Goal: Check status: Check status

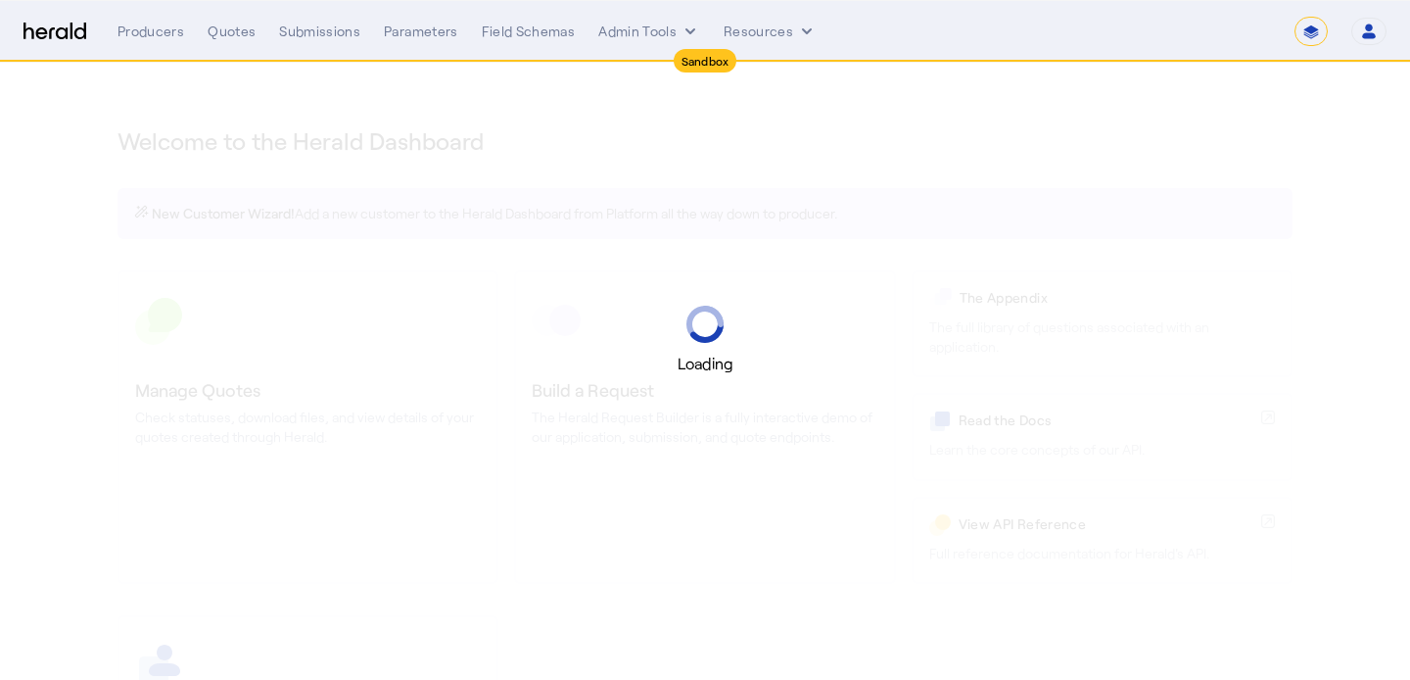
select select "*******"
select select "pfm_2v8p_herald_api"
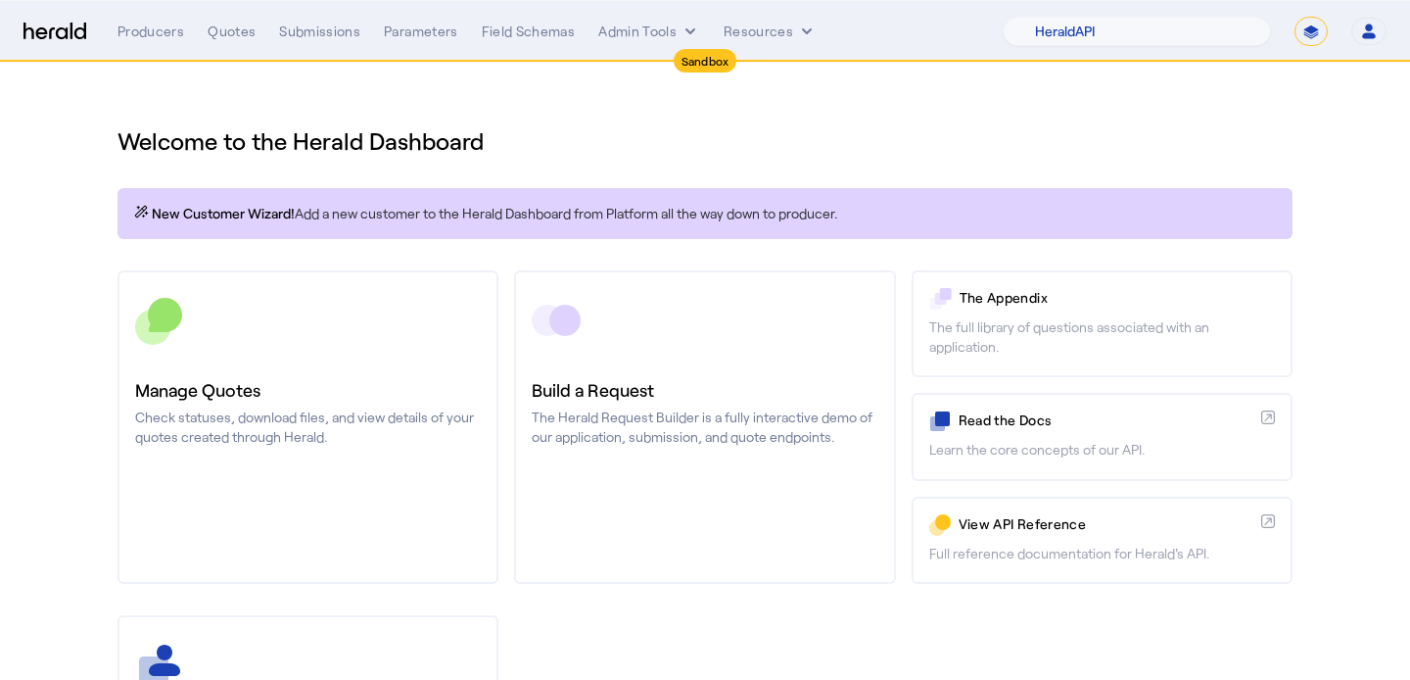
click at [1311, 24] on select "**********" at bounding box center [1311, 31] width 33 height 29
select select "**********"
click at [1295, 17] on select "**********" at bounding box center [1311, 31] width 33 height 29
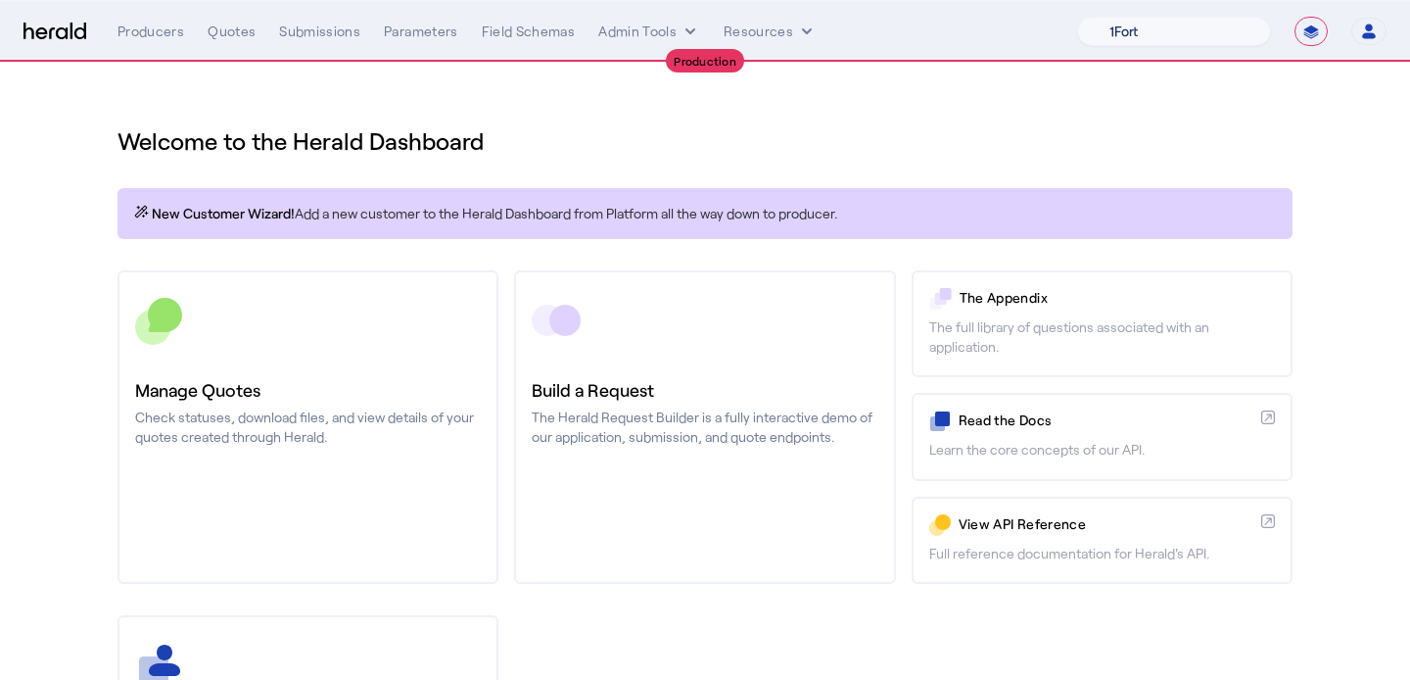
click at [1157, 35] on select "1Fort Affinity Risk [PERSON_NAME] [PERSON_NAME] CRC Campus Coverage Citadel Fif…" at bounding box center [1174, 31] width 194 height 29
click at [1077, 17] on select "1Fort Affinity Risk [PERSON_NAME] [PERSON_NAME] CRC Campus Coverage Citadel Fif…" at bounding box center [1174, 31] width 194 height 29
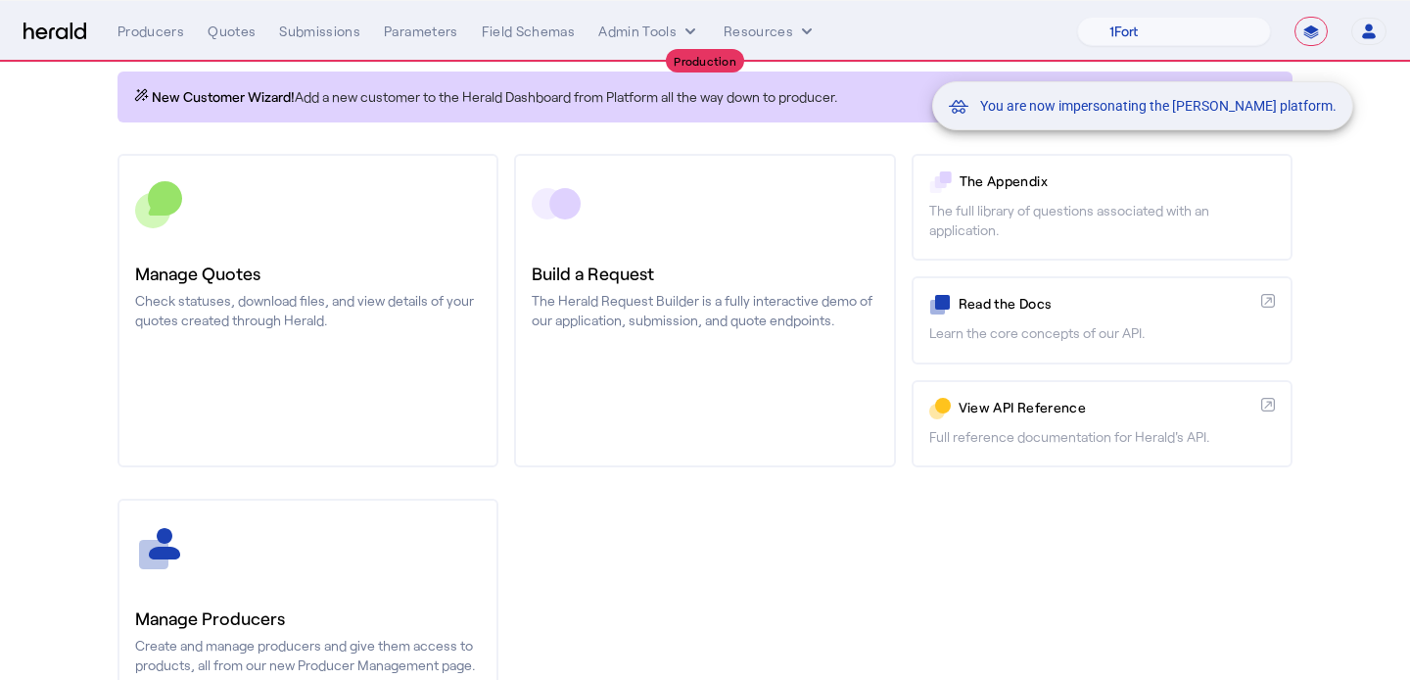
scroll to position [118, 0]
click at [324, 412] on div "You are now impersonating the [PERSON_NAME] platform." at bounding box center [705, 340] width 1410 height 680
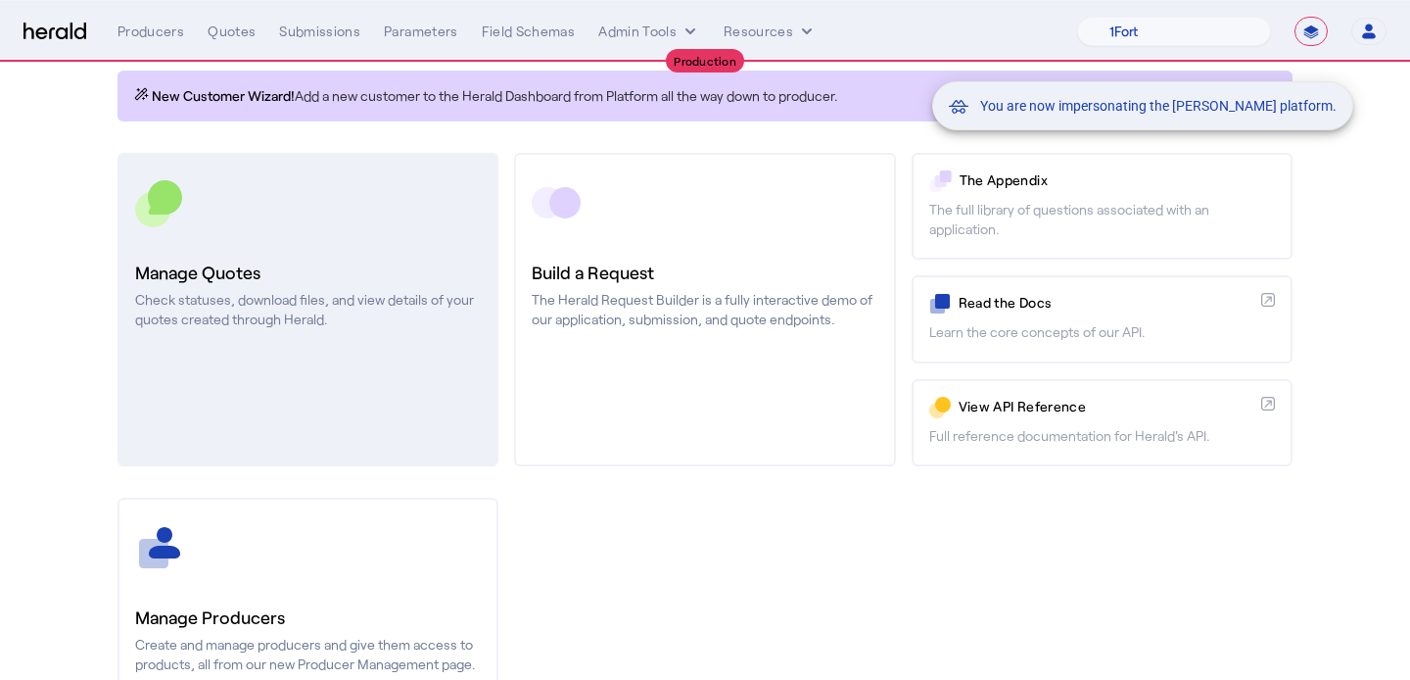
click at [332, 407] on link "Manage Quotes Check statuses, download files, and view details of your quotes c…" at bounding box center [308, 309] width 381 height 313
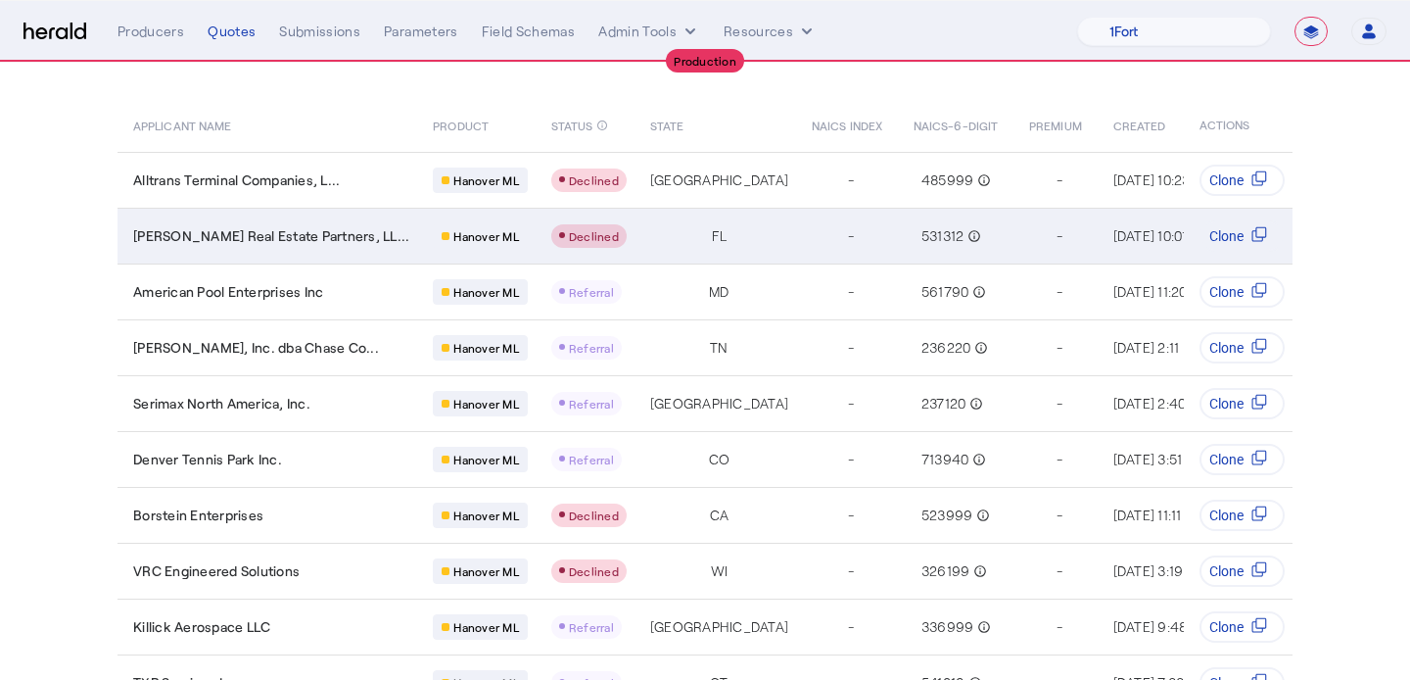
scroll to position [211, 0]
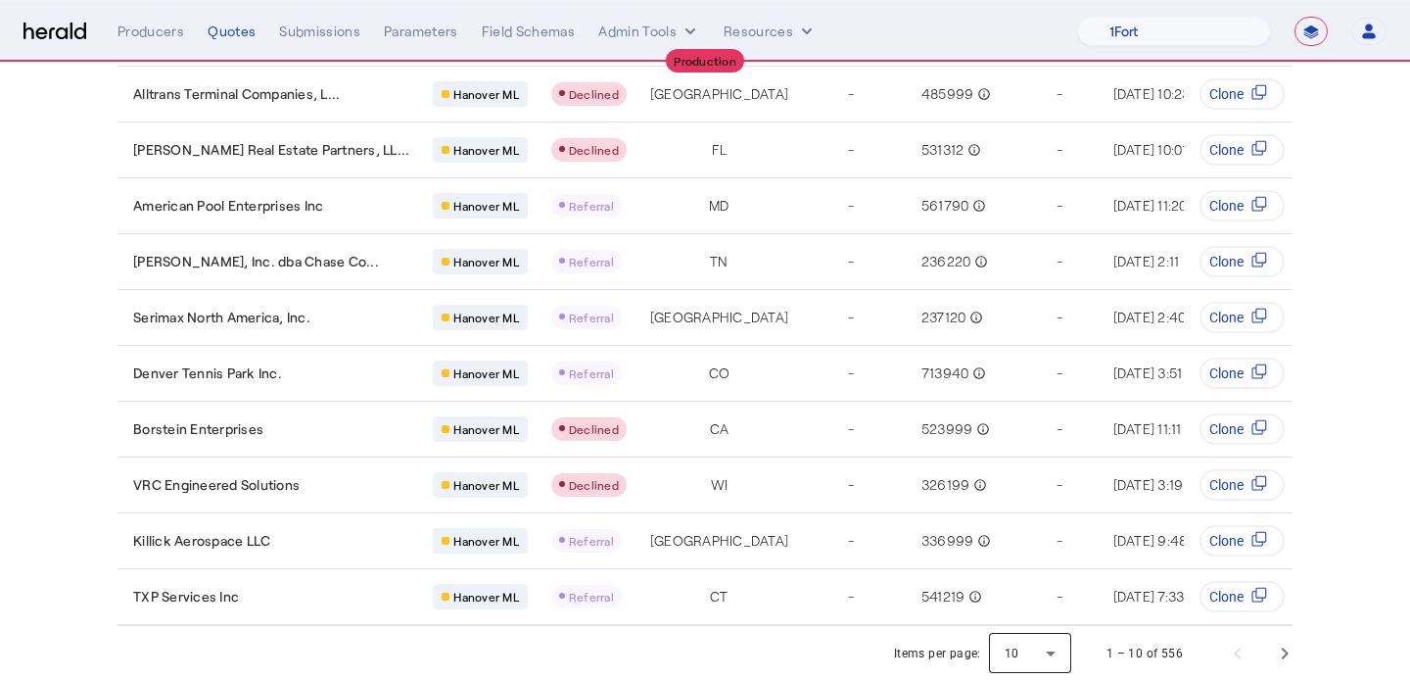
click at [1051, 640] on div at bounding box center [1030, 653] width 82 height 47
click at [1024, 555] on span "25" at bounding box center [1032, 554] width 51 height 24
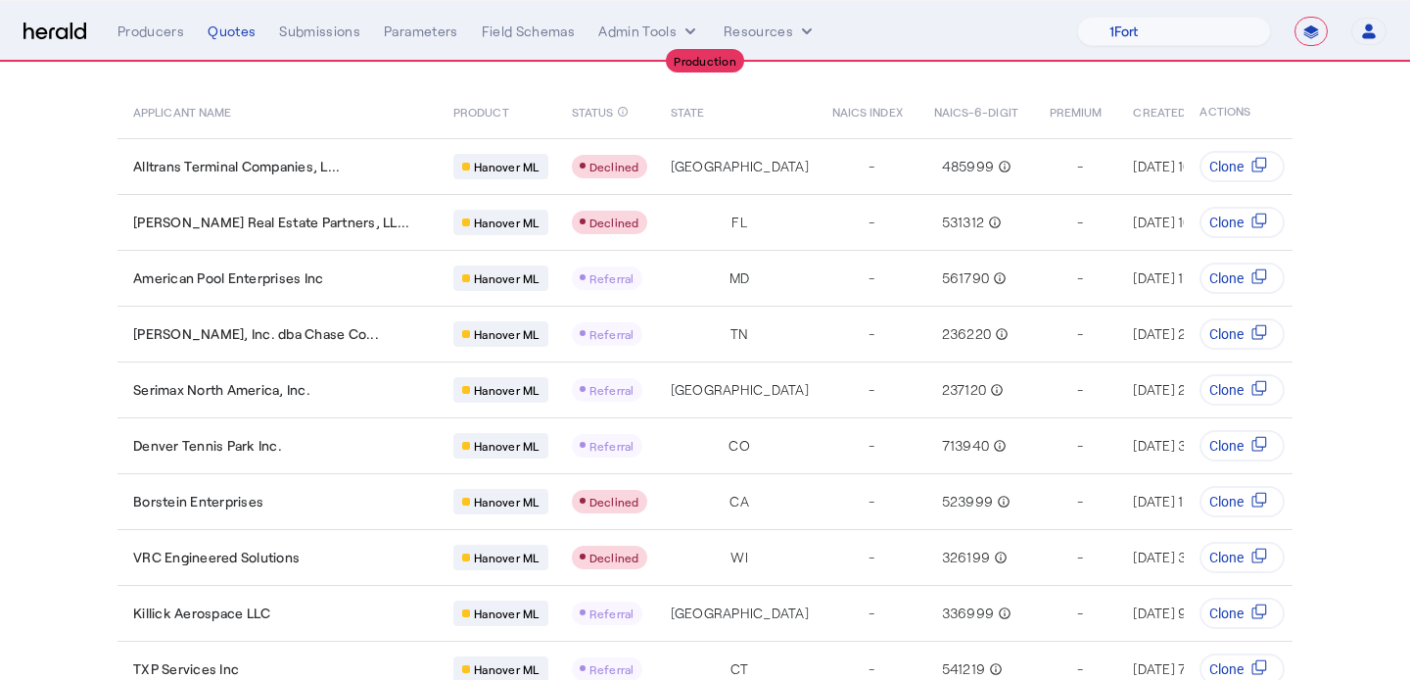
scroll to position [72, 0]
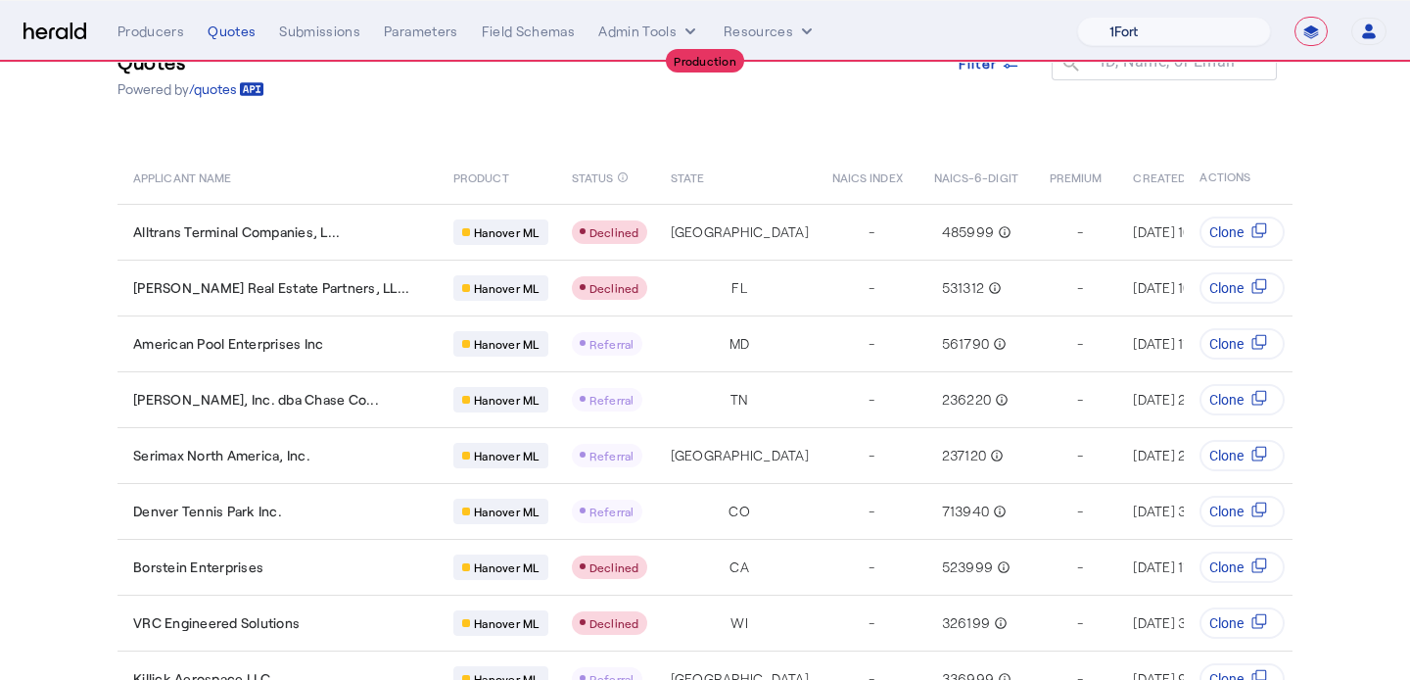
click at [1216, 21] on select "1Fort Affinity Risk [PERSON_NAME] [PERSON_NAME] CRC Campus Coverage Citadel Fif…" at bounding box center [1174, 31] width 194 height 29
click at [1077, 17] on select "1Fort Affinity Risk [PERSON_NAME] [PERSON_NAME] CRC Campus Coverage Citadel Fif…" at bounding box center [1174, 31] width 194 height 29
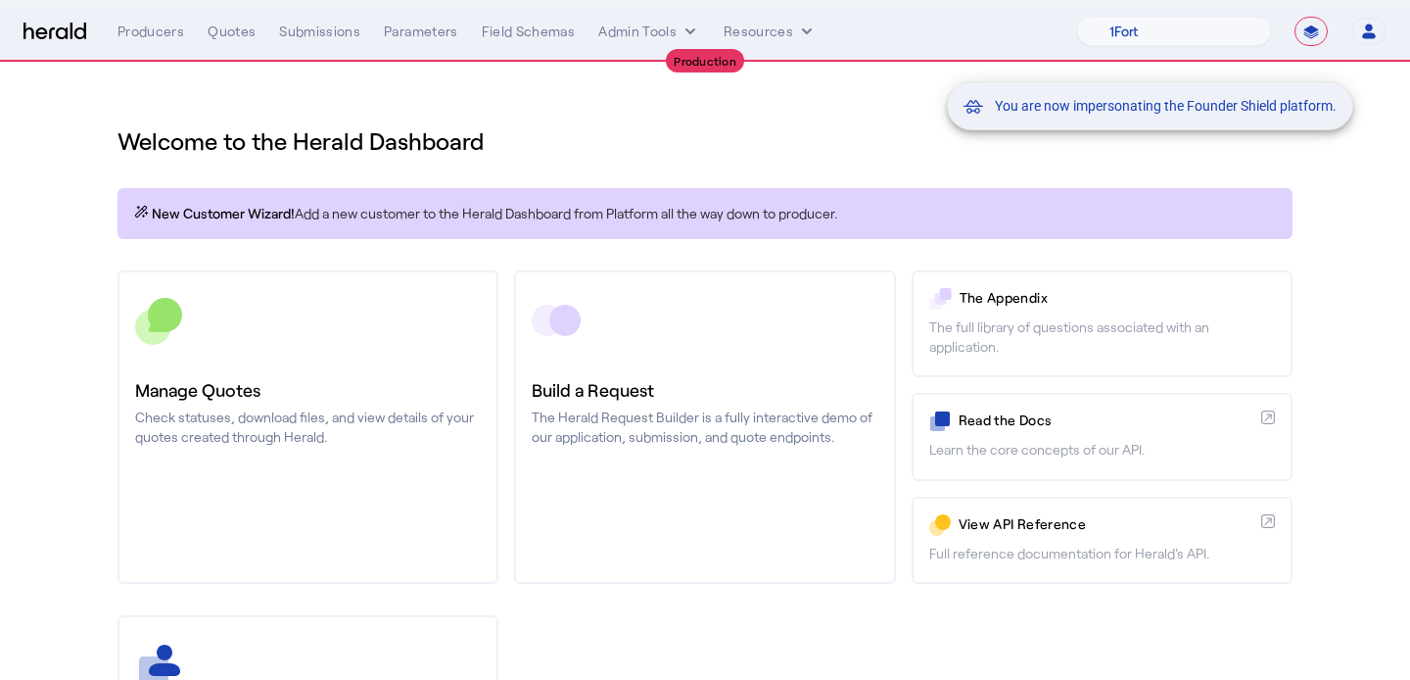
click at [392, 369] on div "You are now impersonating the Founder Shield platform." at bounding box center [705, 340] width 1410 height 680
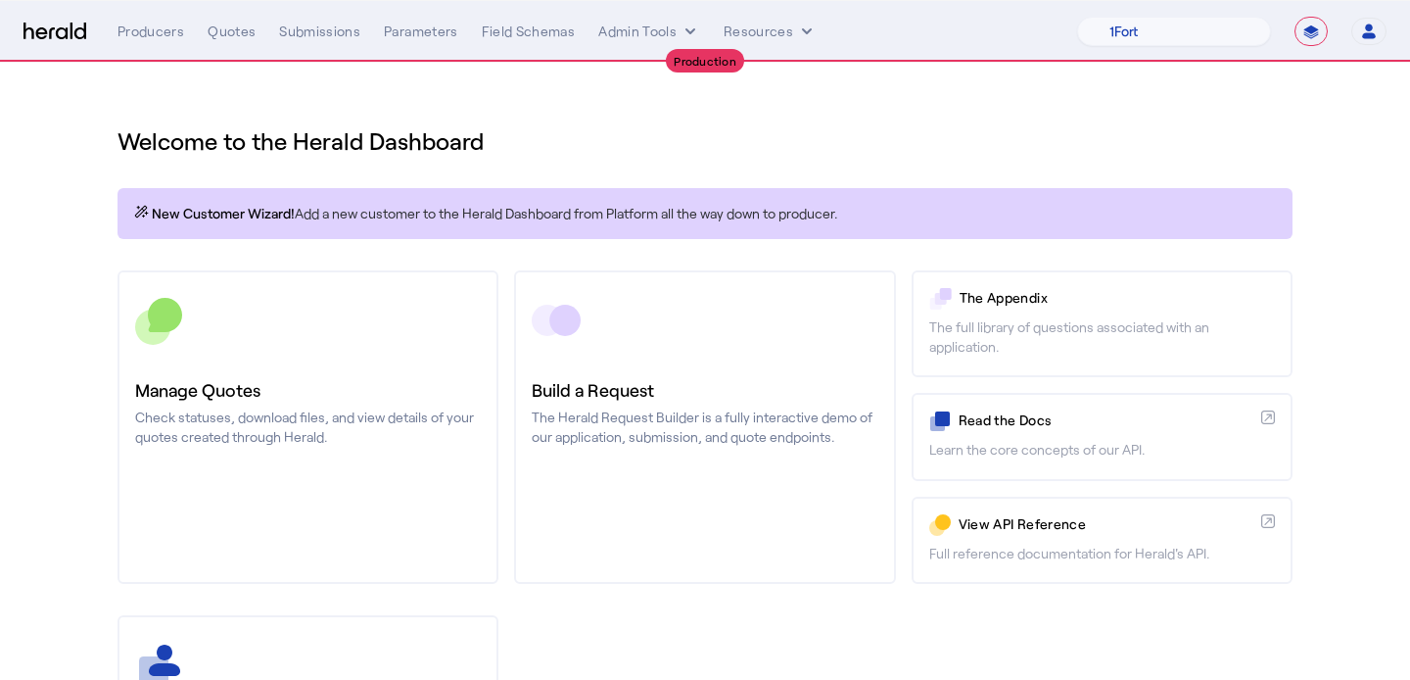
click at [315, 364] on link "Manage Quotes Check statuses, download files, and view details of your quotes c…" at bounding box center [308, 426] width 381 height 313
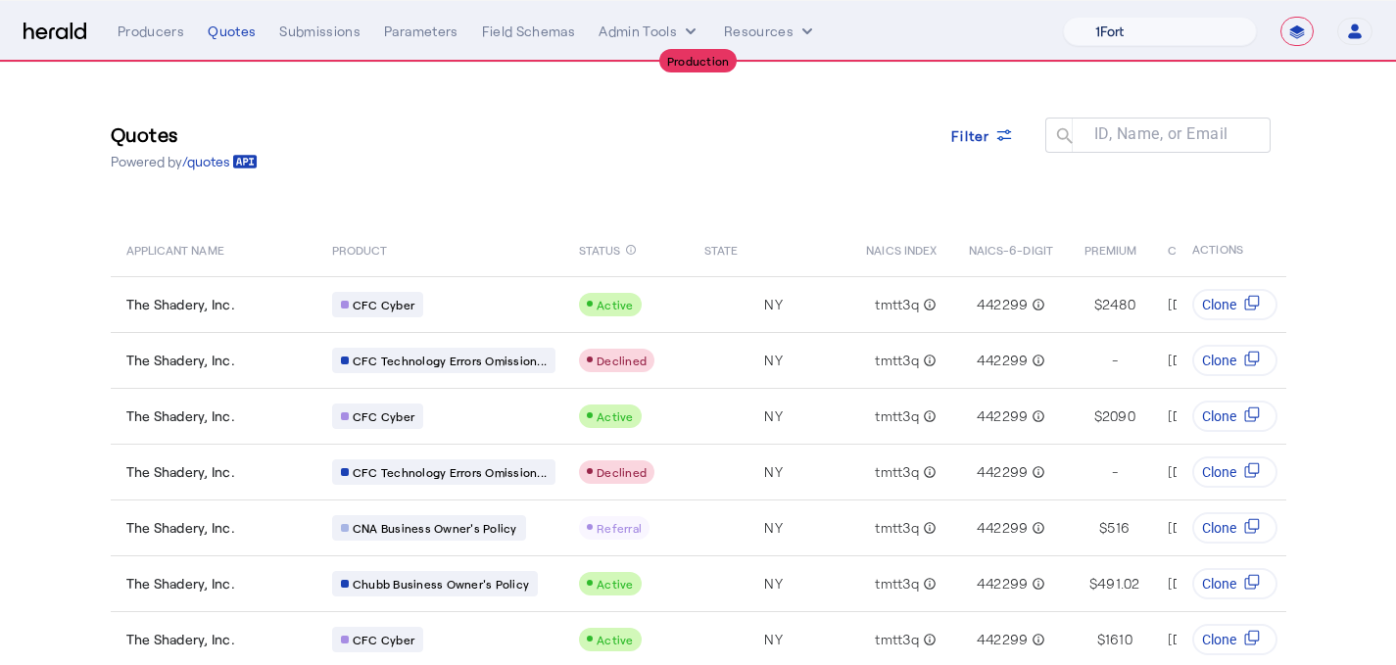
click at [1229, 26] on select "1Fort Affinity Risk [PERSON_NAME] [PERSON_NAME] CRC Campus Coverage Citadel Fif…" at bounding box center [1160, 31] width 194 height 29
select select "pfm_8n7g_marsh"
click at [1063, 17] on select "1Fort Affinity Risk [PERSON_NAME] [PERSON_NAME] CRC Campus Coverage Citadel Fif…" at bounding box center [1160, 31] width 194 height 29
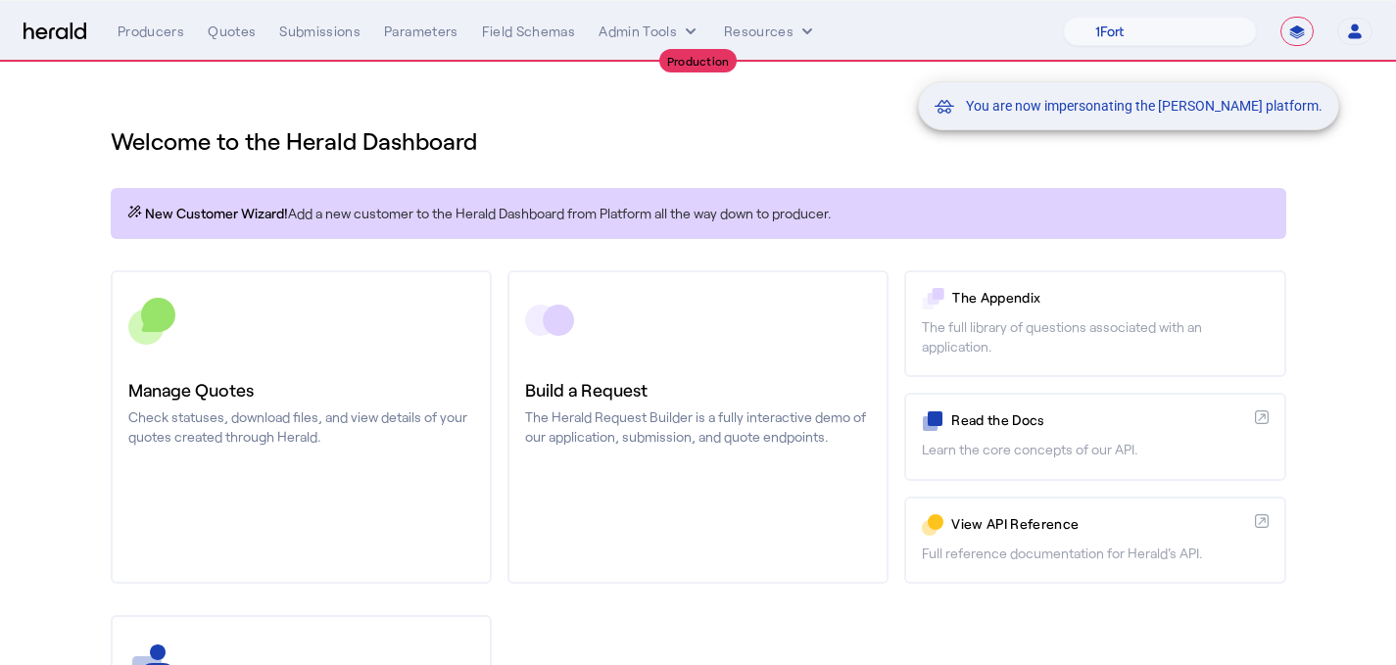
click at [342, 354] on div "You are now impersonating the [PERSON_NAME] platform." at bounding box center [698, 332] width 1396 height 665
click at [393, 389] on div "You are now impersonating the [PERSON_NAME] platform." at bounding box center [698, 332] width 1396 height 665
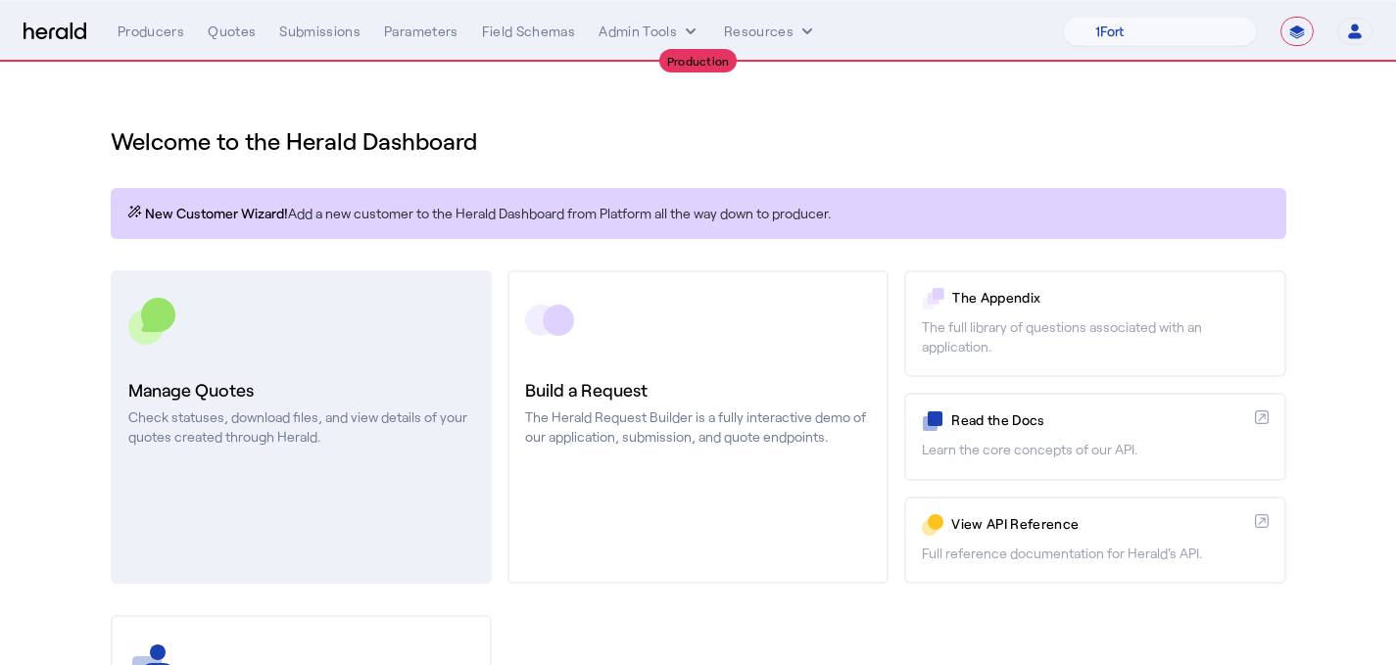
click at [350, 383] on h3 "Manage Quotes" at bounding box center [301, 389] width 346 height 27
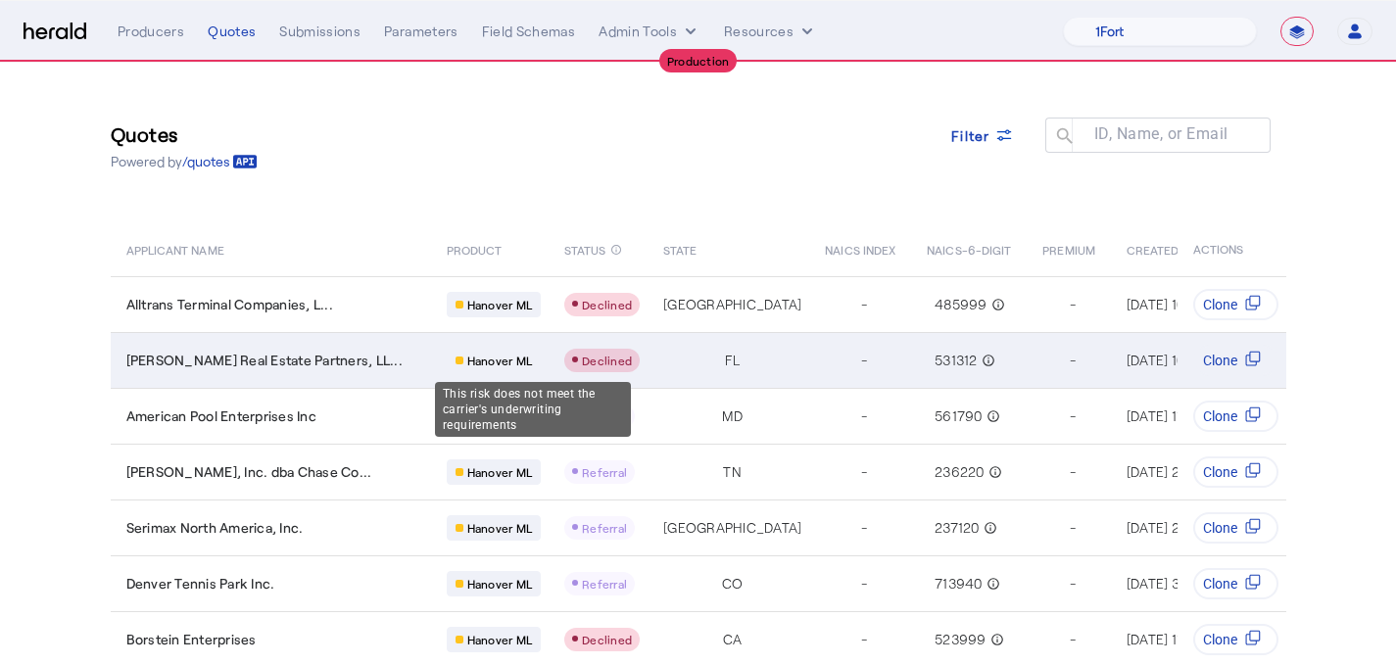
click at [582, 365] on span "Declined" at bounding box center [607, 361] width 50 height 14
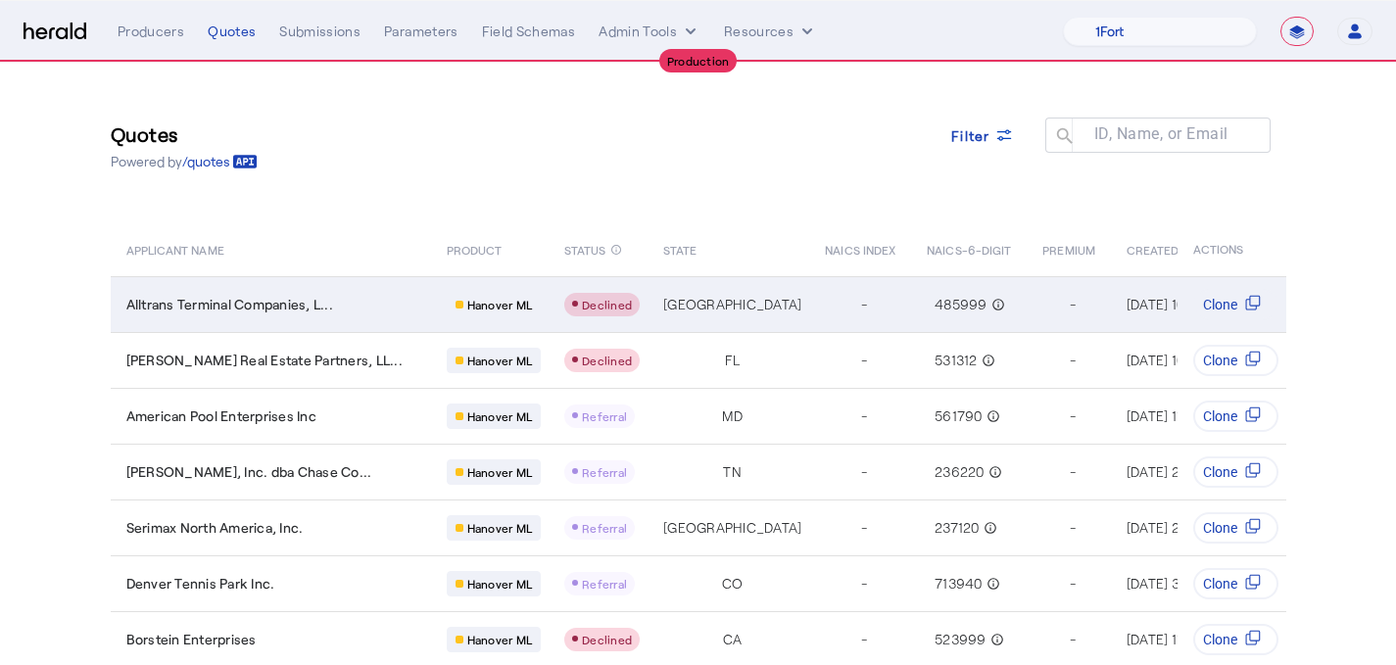
click at [926, 305] on div "485999 info_outline" at bounding box center [969, 304] width 86 height 27
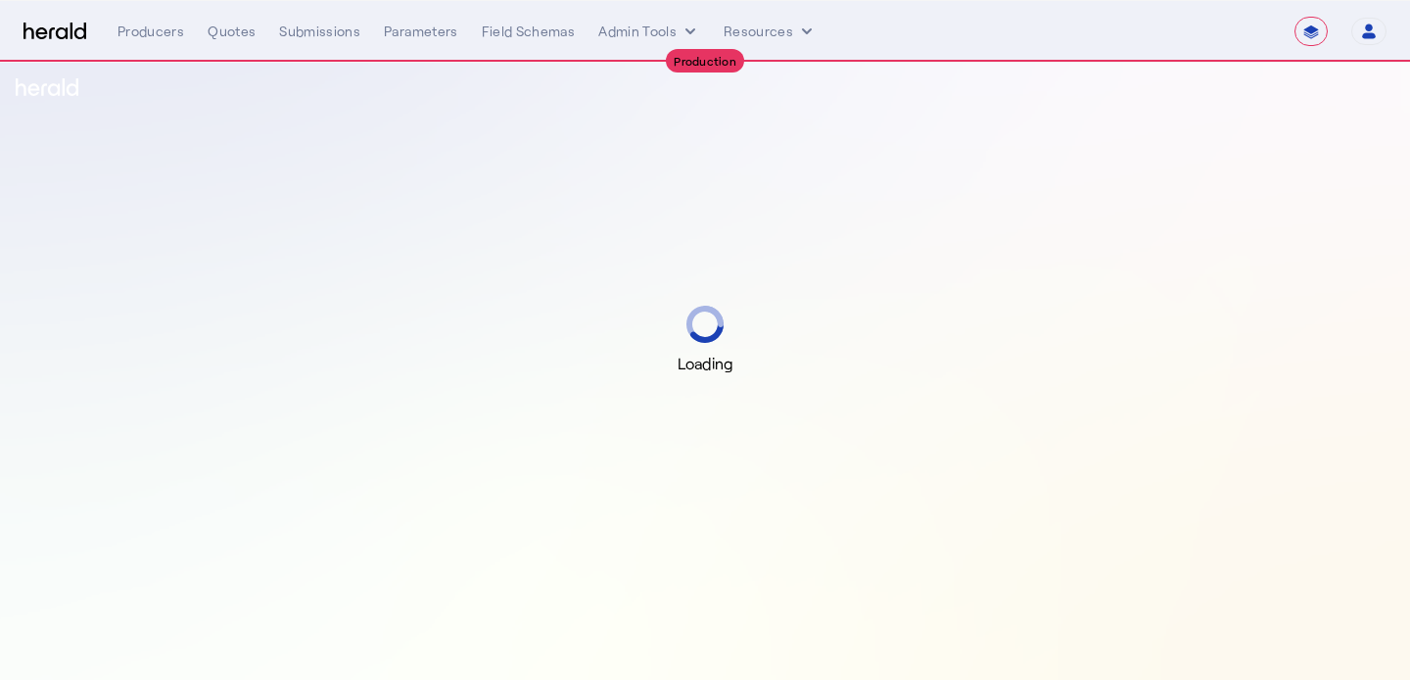
select select "**********"
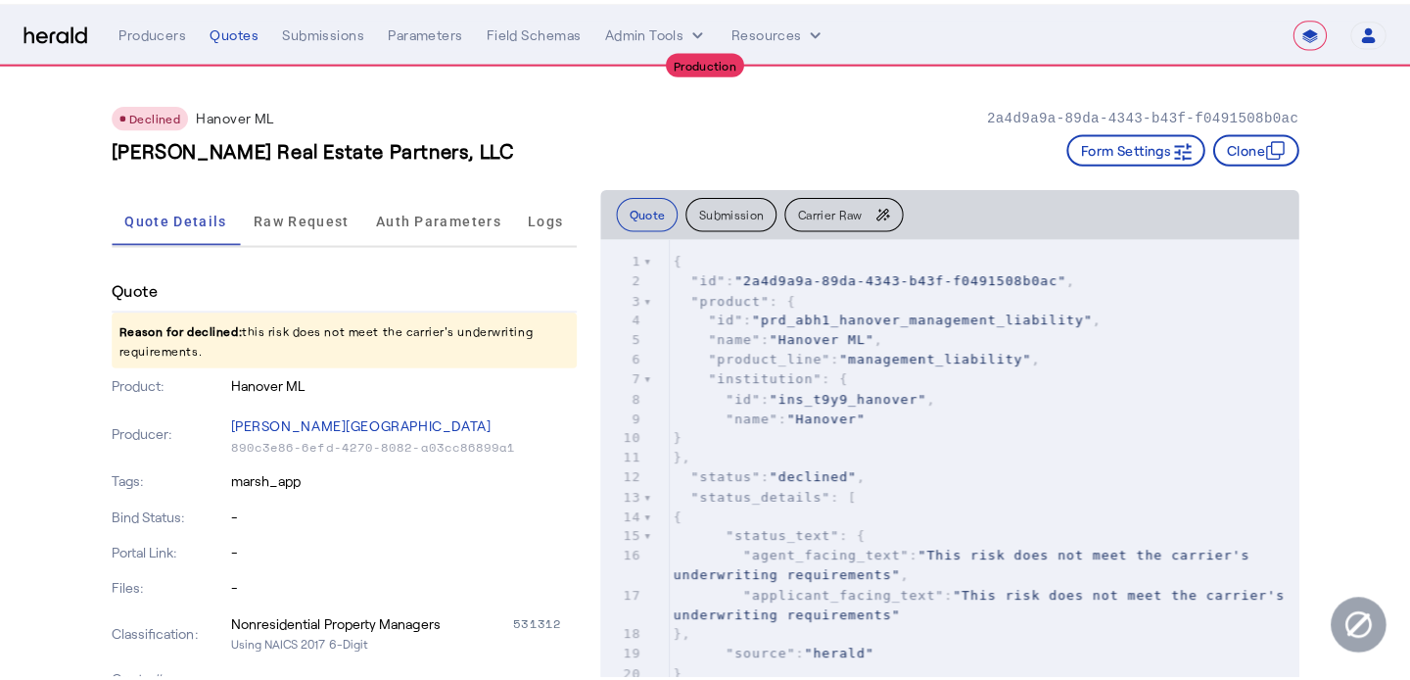
scroll to position [374, 0]
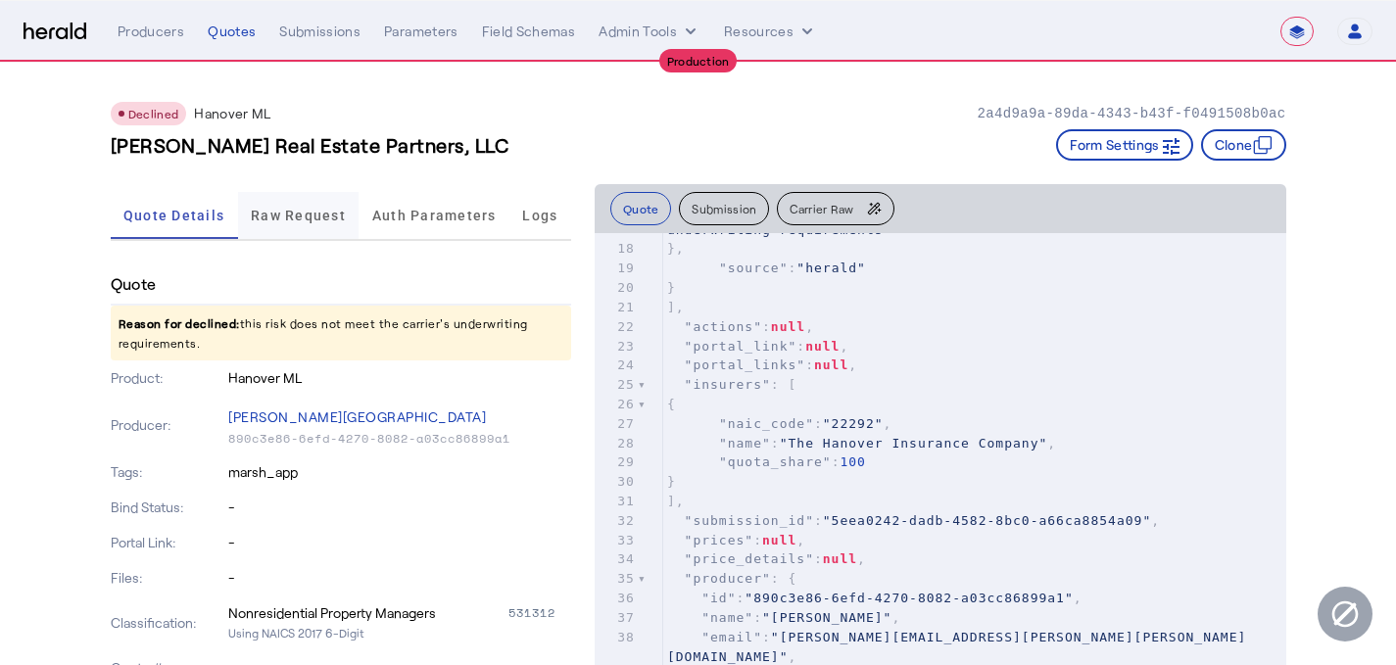
click at [291, 215] on span "Raw Request" at bounding box center [298, 216] width 95 height 14
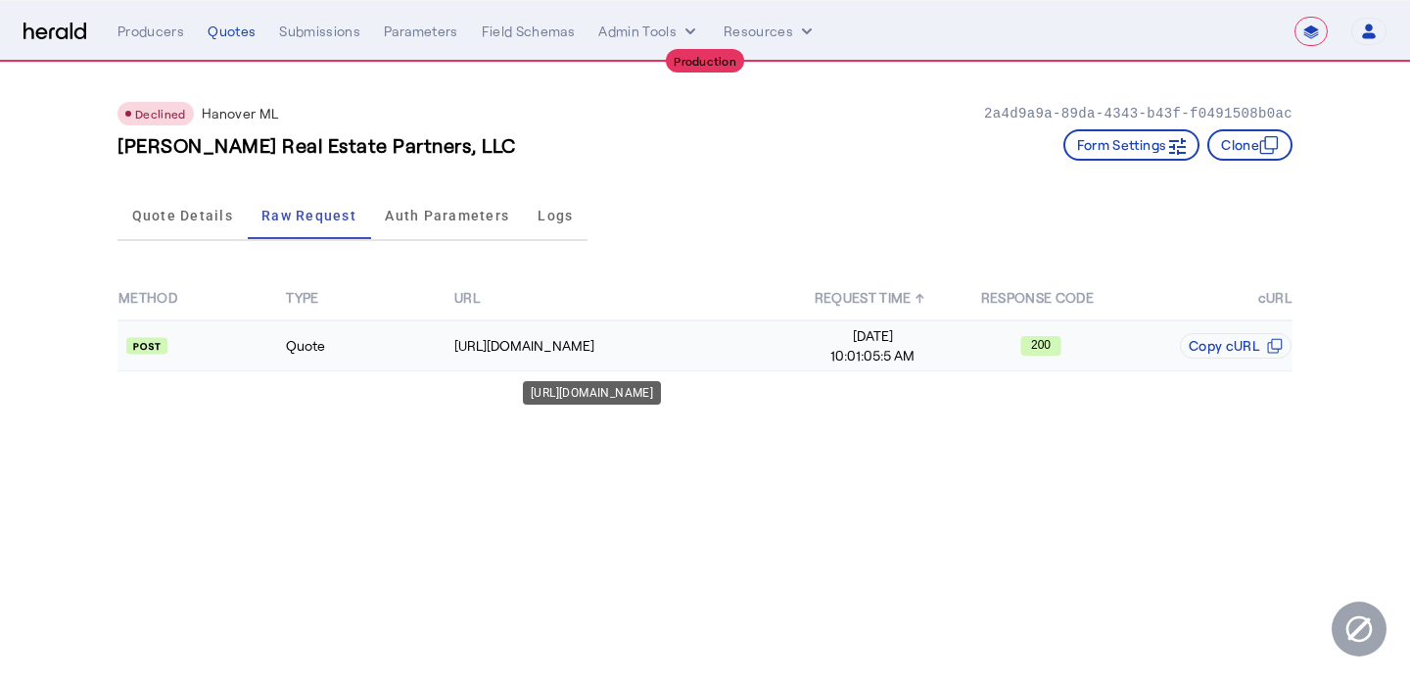
click at [605, 334] on td "https://spextservices.allmerica.com/prod/apexapi/connect5/ratingservice" at bounding box center [621, 345] width 336 height 51
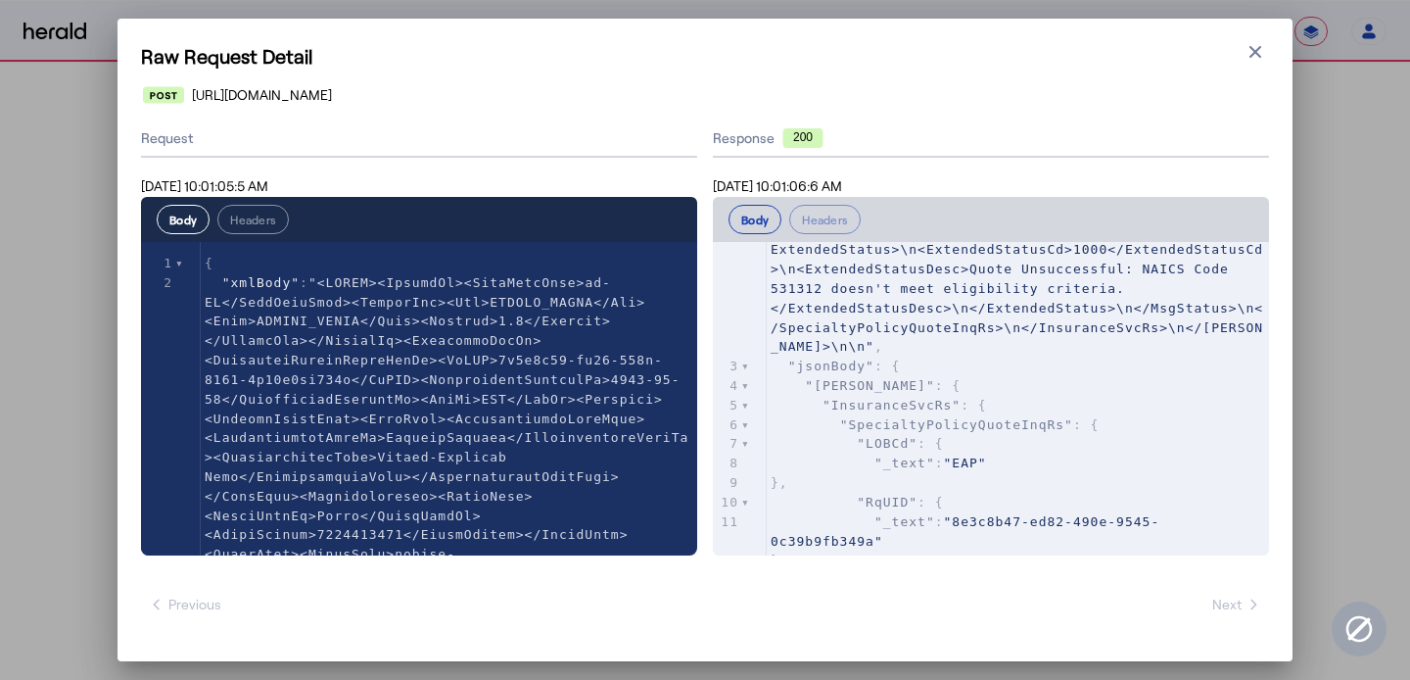
scroll to position [42, 0]
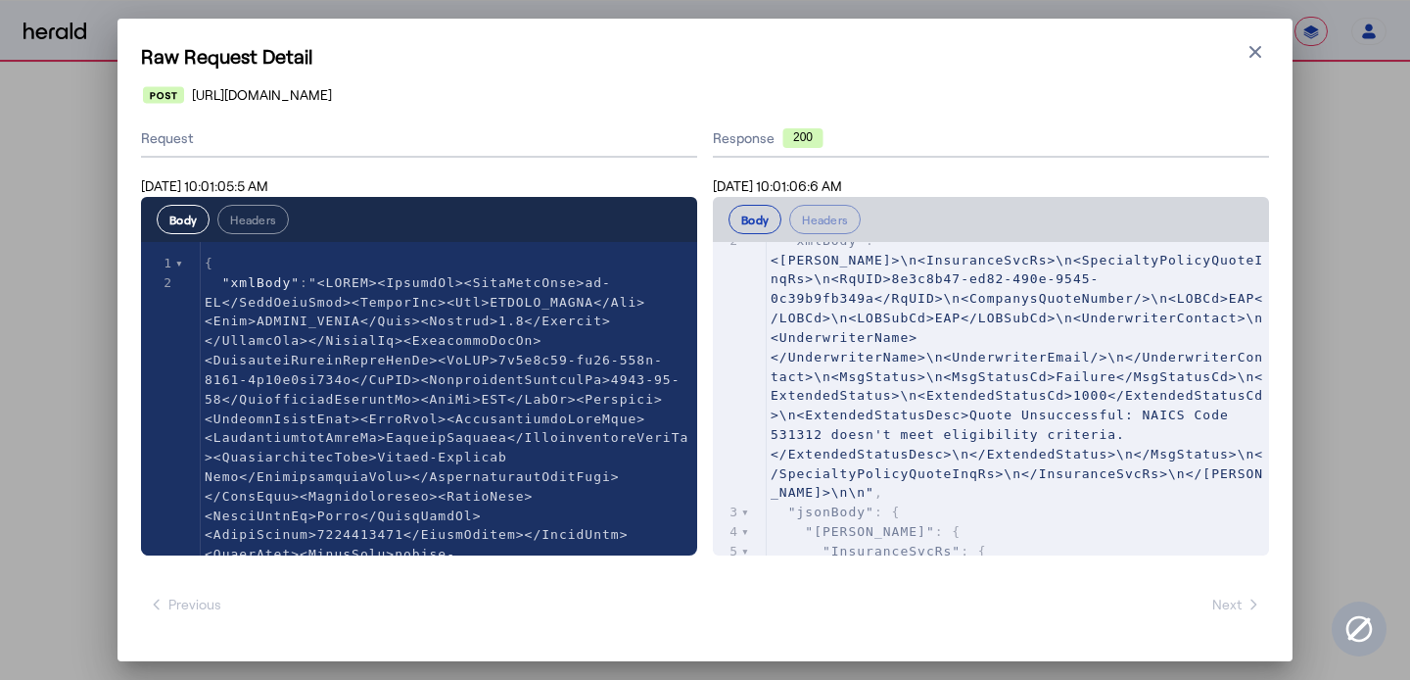
click at [838, 433] on span ""<ACORD>\n<InsuranceSvcRs>\n<SpecialtyPolicyQuoteInqRs>\n<RqUID>8e3c8b47-ed82-4…" at bounding box center [1017, 366] width 493 height 267
type textarea "******"
click at [838, 433] on span ""<ACORD>\n<InsuranceSvcRs>\n<SpecialtyPolicyQuoteInqRs>\n<RqUID>8e3c8b47-ed82-4…" at bounding box center [1017, 366] width 493 height 267
click at [1081, 411] on span ""<ACORD>\n<InsuranceSvcRs>\n<SpecialtyPolicyQuoteInqRs>\n<RqUID>8e3c8b47-ed82-4…" at bounding box center [1017, 366] width 493 height 267
type textarea "**********"
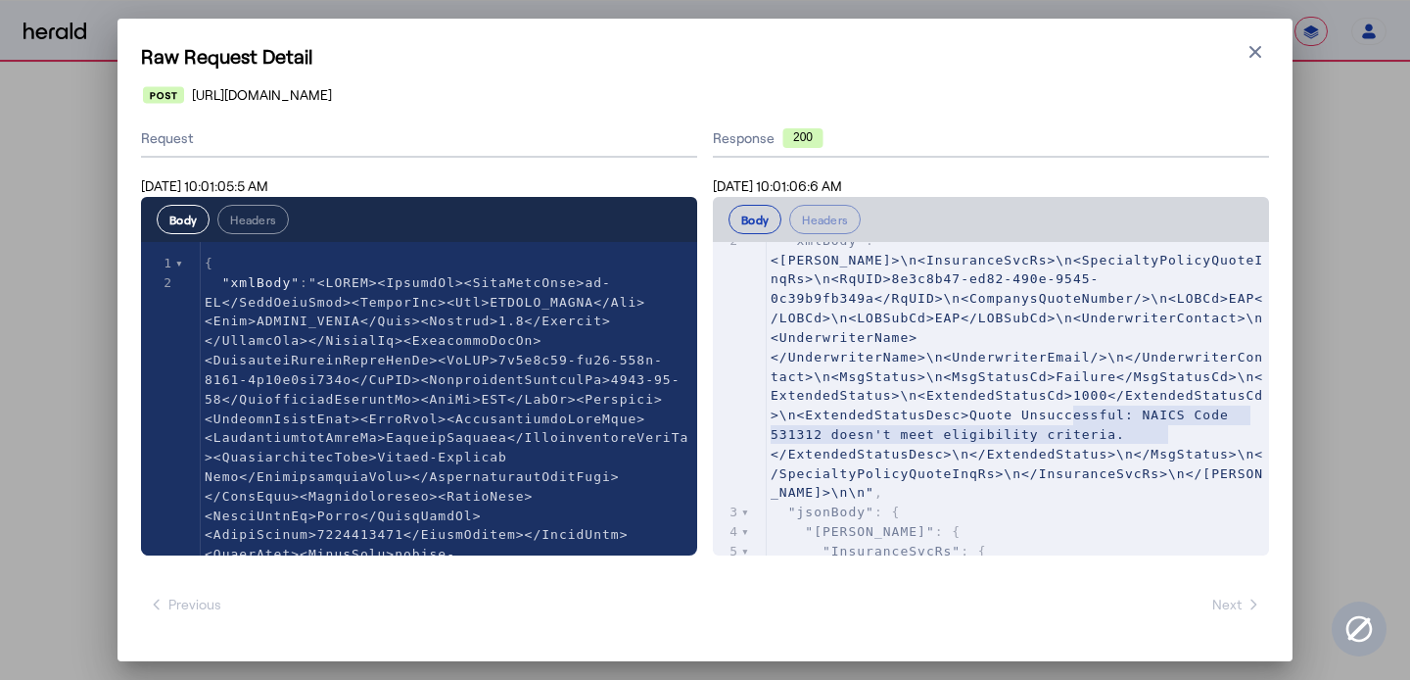
drag, startPoint x: 1182, startPoint y: 430, endPoint x: 1075, endPoint y: 410, distance: 108.5
click at [1075, 410] on pre ""xmlBody" : "<ACORD>\n<InsuranceSvcRs>\n<SpecialtyPolicyQuoteInqRs>\n<RqUID>8e3…" at bounding box center [1018, 366] width 502 height 271
click at [1253, 51] on icon "button" at bounding box center [1256, 52] width 20 height 20
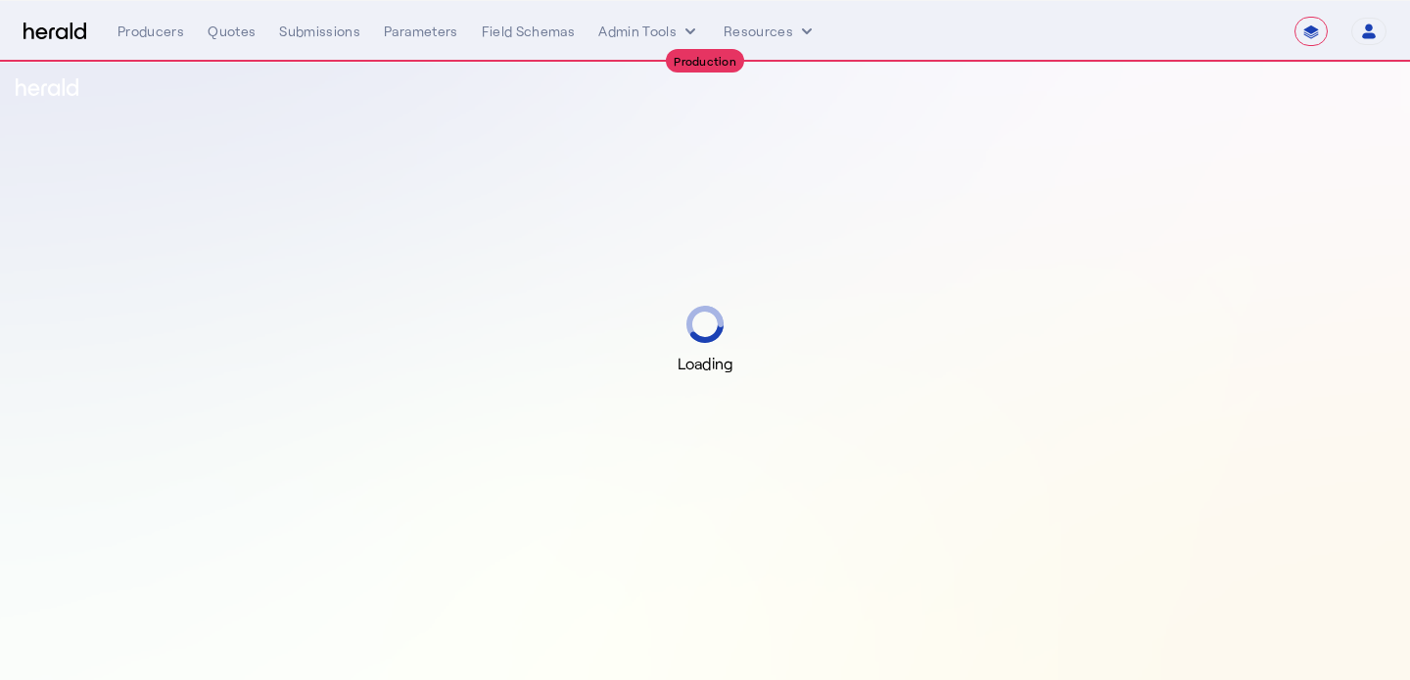
select select "**********"
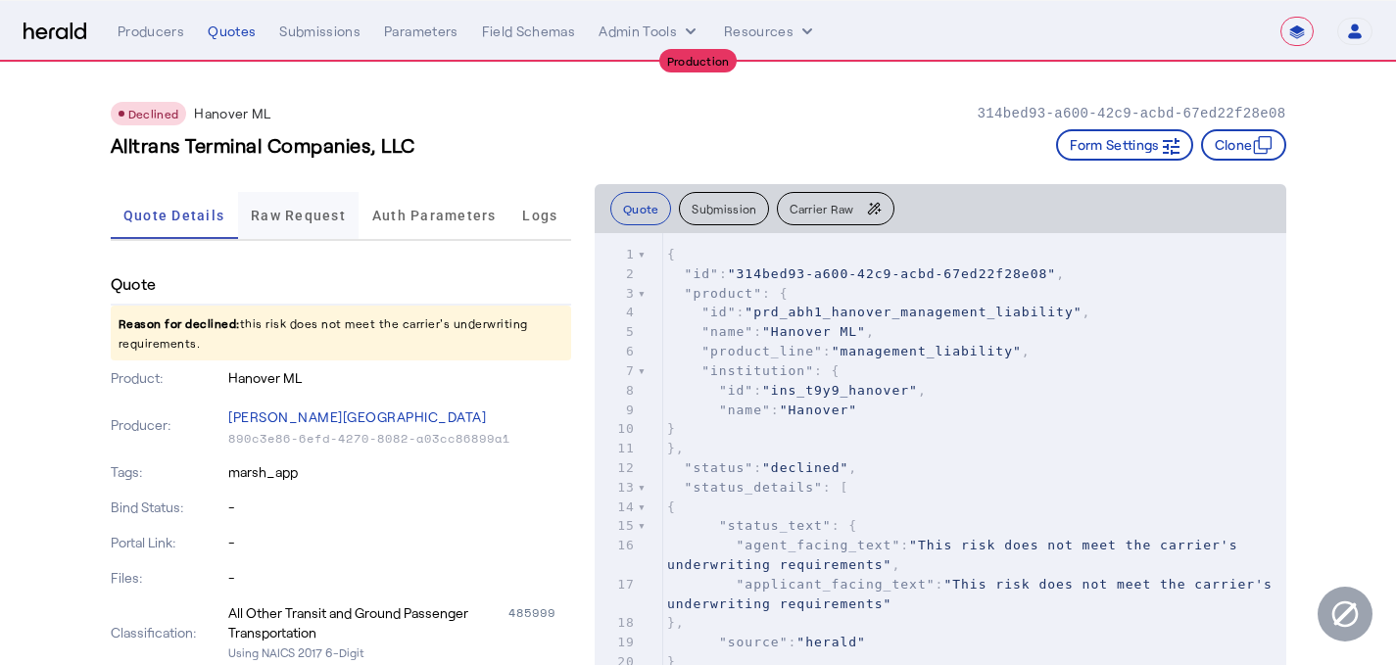
click at [280, 211] on span "Raw Request" at bounding box center [298, 216] width 95 height 14
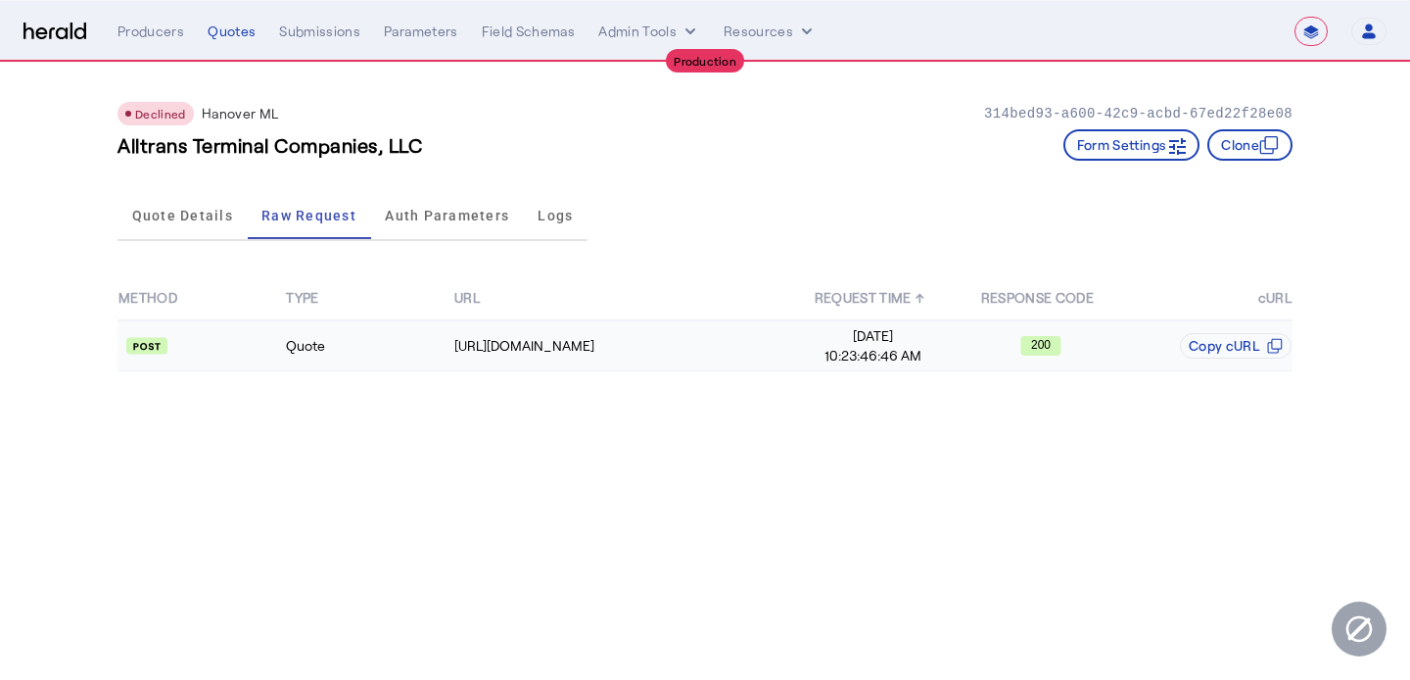
click at [889, 338] on span "Sep 2, 2025" at bounding box center [873, 336] width 166 height 20
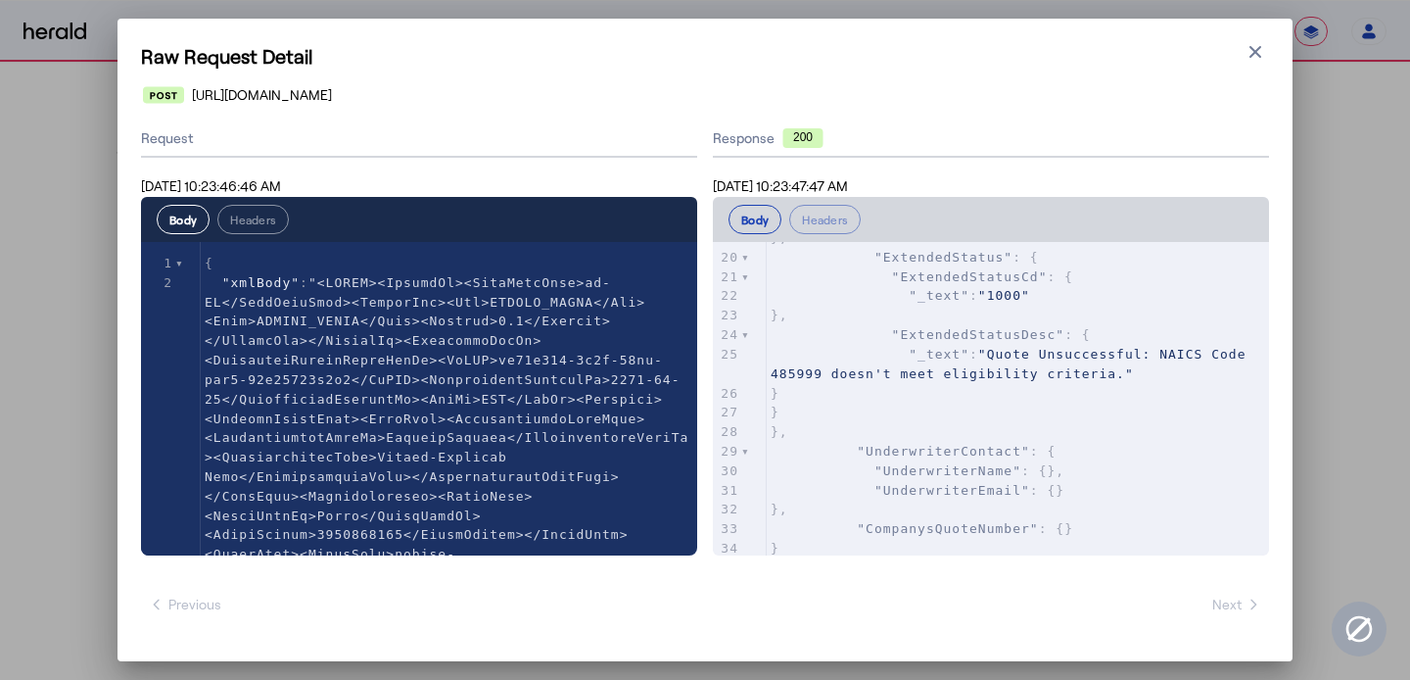
scroll to position [549, 0]
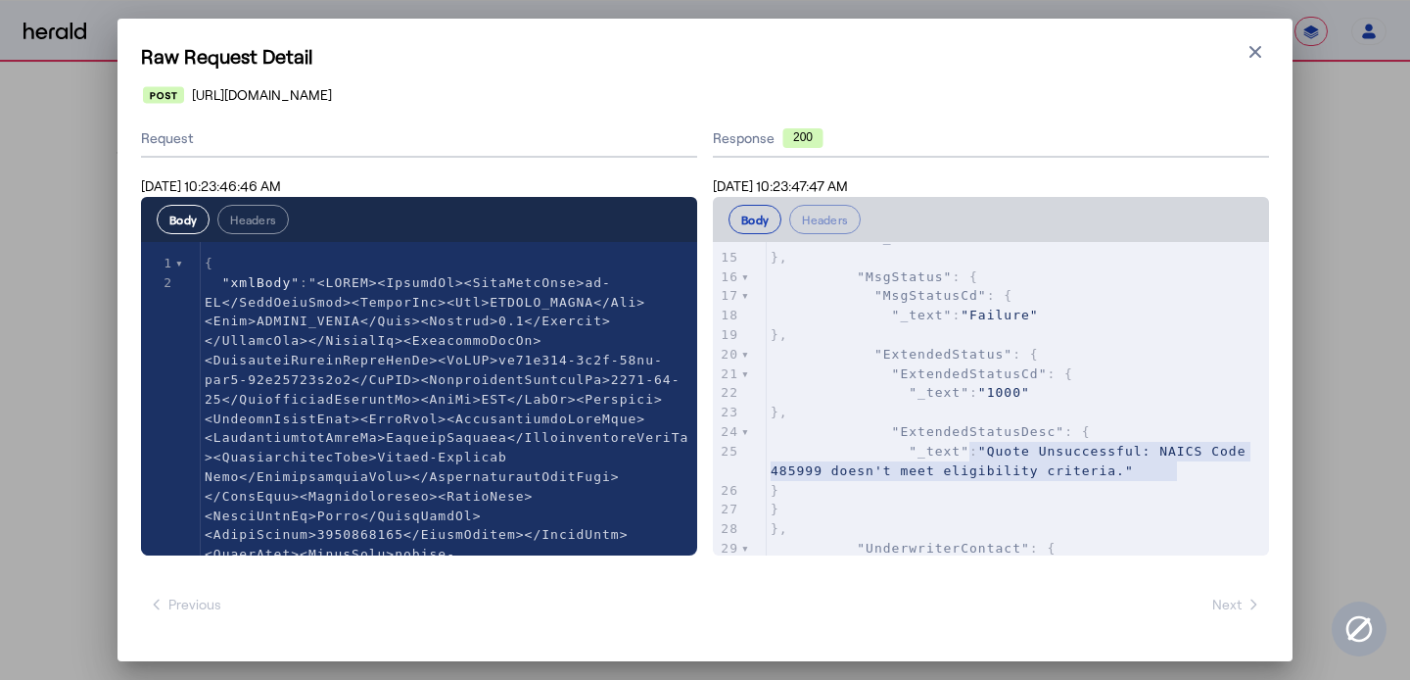
type textarea "**********"
drag, startPoint x: 1181, startPoint y: 468, endPoint x: 980, endPoint y: 447, distance: 201.9
click at [980, 447] on pre ""_text" : "Quote Unsuccessful: NAICS Code 485999 doesn't meet eligibility crite…" at bounding box center [1018, 461] width 502 height 39
click at [1246, 40] on button "Close modal" at bounding box center [1255, 51] width 27 height 27
